Goal: Information Seeking & Learning: Learn about a topic

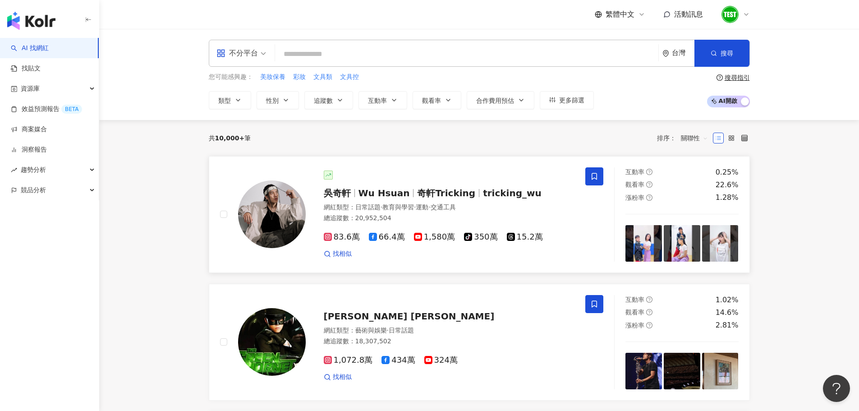
click at [424, 193] on span "奇軒Tricking" at bounding box center [446, 193] width 58 height 11
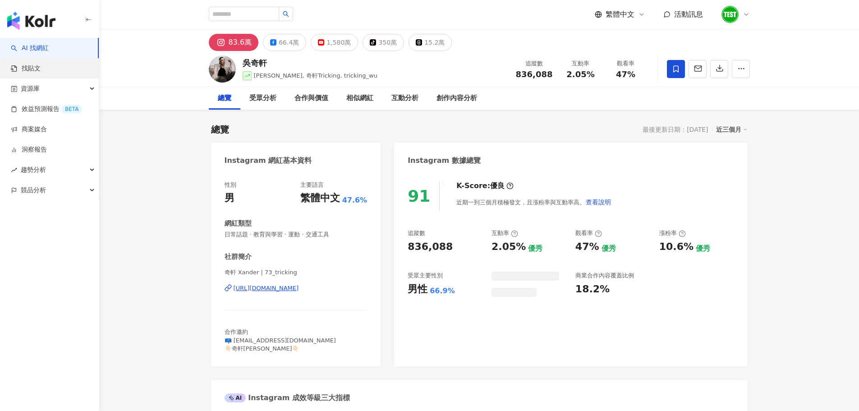
click at [41, 72] on link "找貼文" at bounding box center [26, 68] width 30 height 9
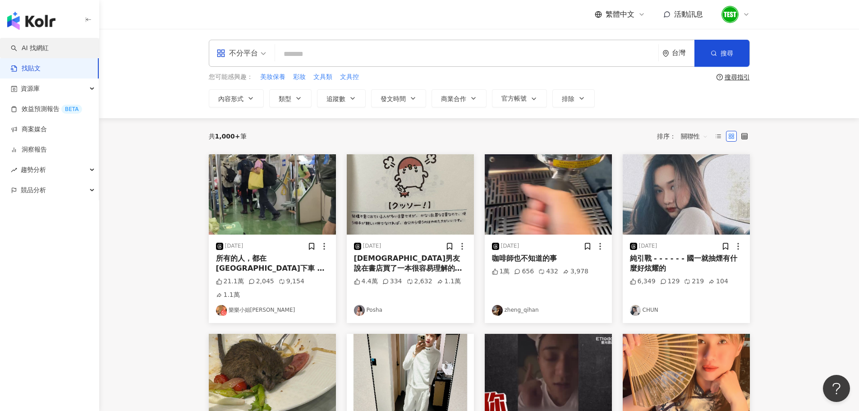
click at [46, 44] on link "AI 找網紅" at bounding box center [30, 48] width 38 height 9
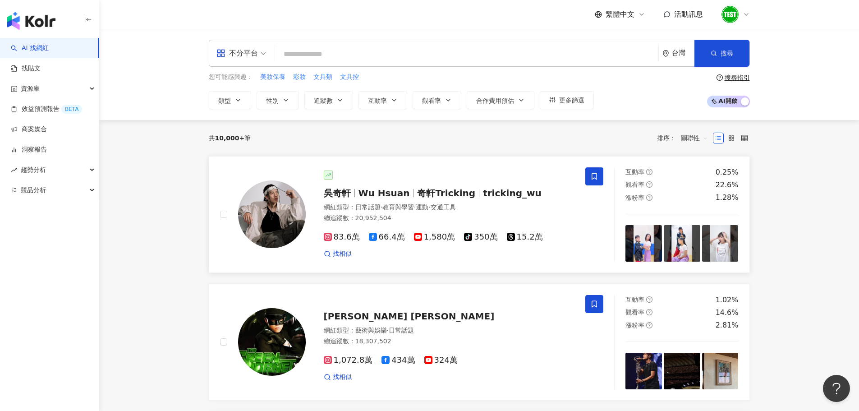
click at [352, 196] on span "吳奇軒" at bounding box center [341, 193] width 35 height 11
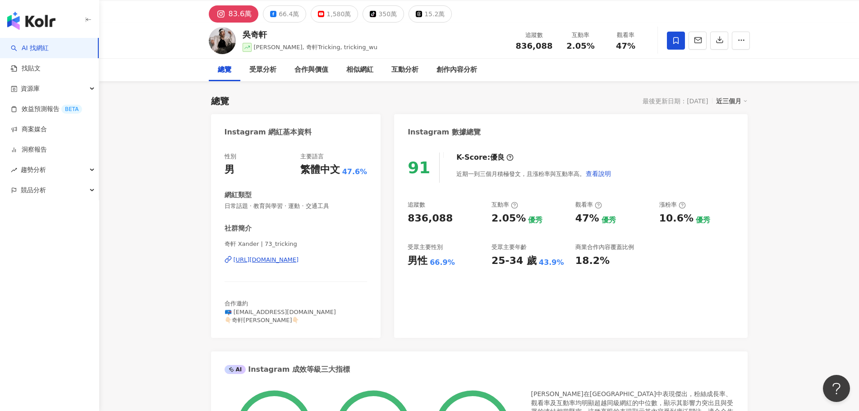
scroll to position [28, 0]
click at [264, 73] on div "受眾分析" at bounding box center [262, 70] width 27 height 11
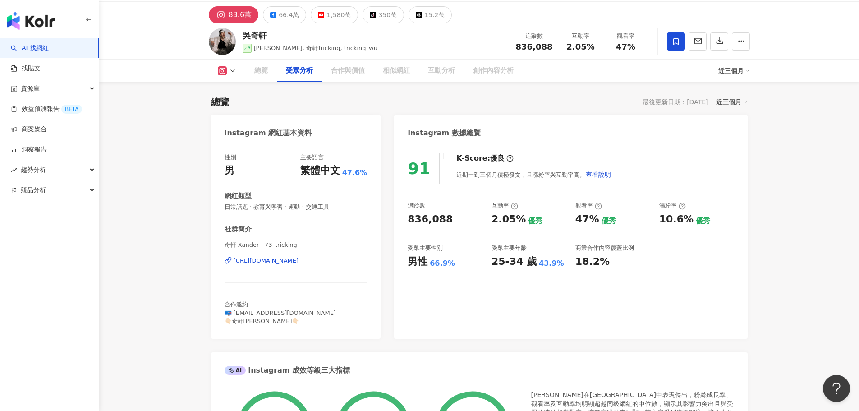
scroll to position [762, 0]
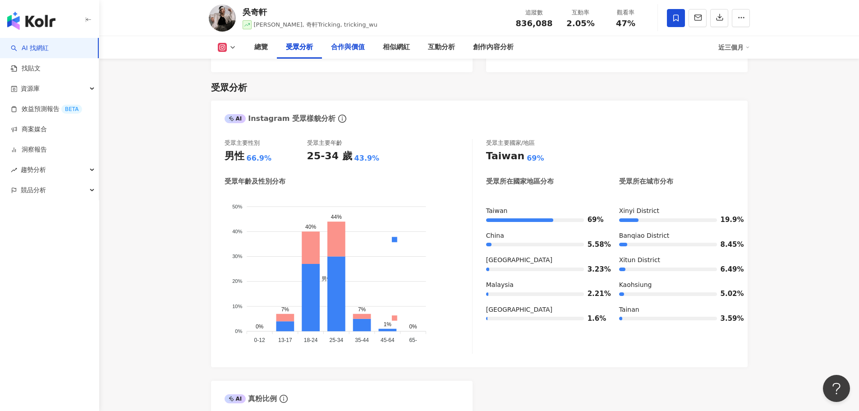
click at [338, 56] on div "合作與價值" at bounding box center [348, 47] width 52 height 23
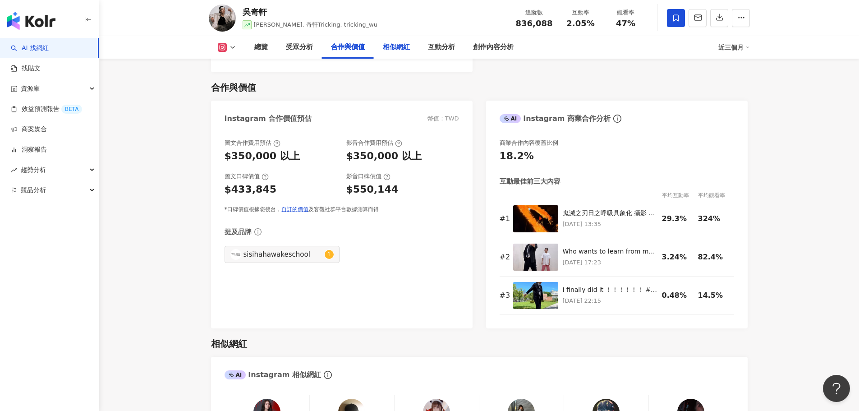
drag, startPoint x: 393, startPoint y: 59, endPoint x: 396, endPoint y: 48, distance: 11.2
click at [396, 48] on div "相似網紅" at bounding box center [396, 47] width 27 height 11
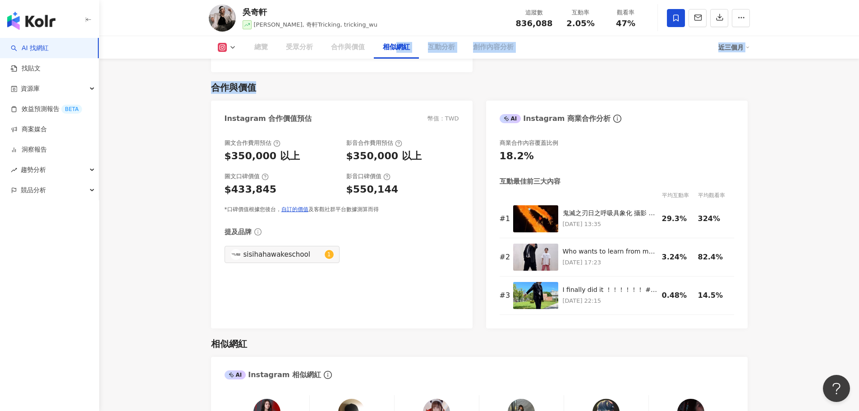
scroll to position [1469, 0]
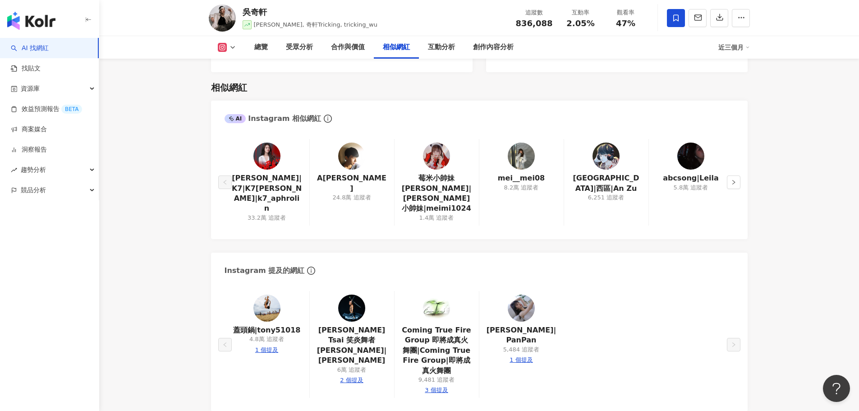
click at [230, 49] on icon at bounding box center [232, 47] width 7 height 7
click at [230, 64] on button "Instagram" at bounding box center [241, 64] width 54 height 13
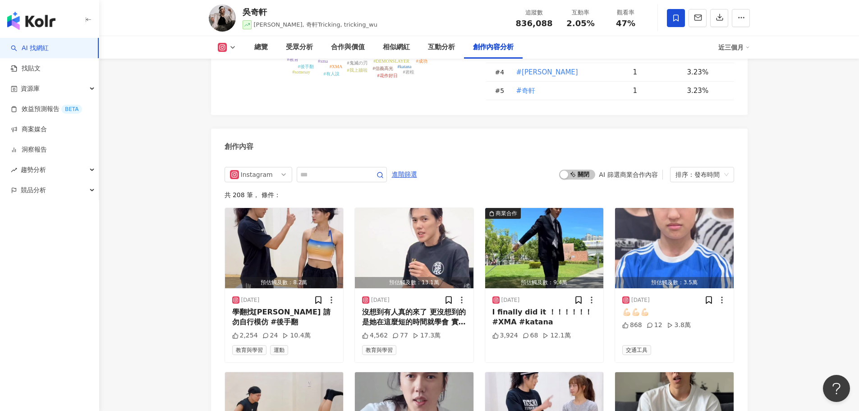
scroll to position [2687, 0]
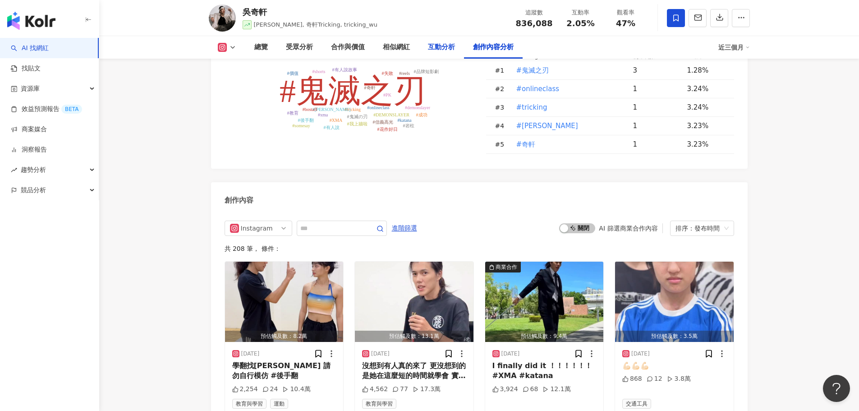
click at [442, 46] on div "互動分析" at bounding box center [441, 47] width 27 height 11
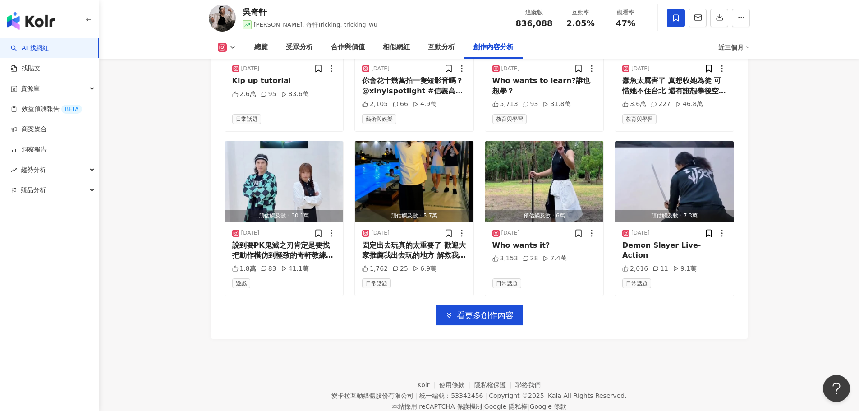
scroll to position [3139, 0]
